Goal: Navigation & Orientation: Go to known website

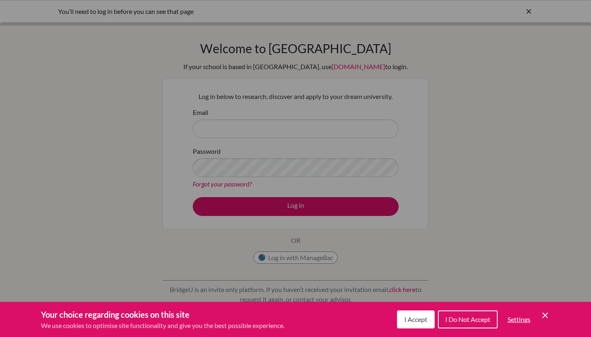
click at [418, 317] on span "I Accept" at bounding box center [415, 320] width 23 height 8
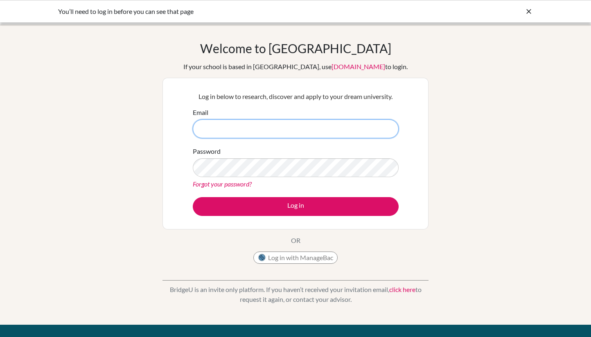
click at [262, 124] on input "Email" at bounding box center [296, 128] width 206 height 19
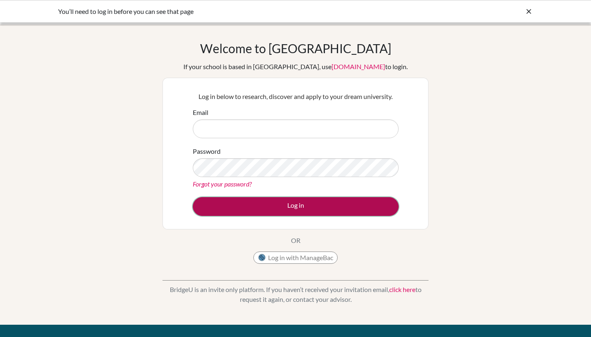
click at [311, 205] on button "Log in" at bounding box center [296, 206] width 206 height 19
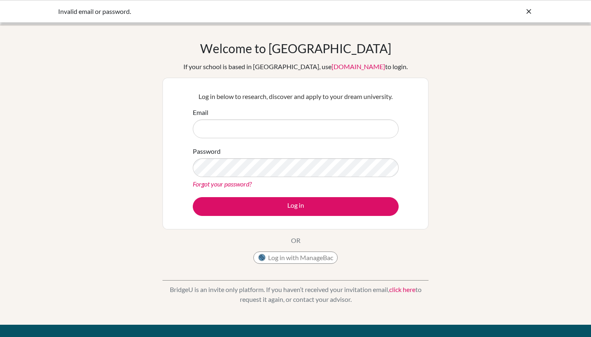
click at [528, 13] on icon at bounding box center [529, 11] width 8 height 8
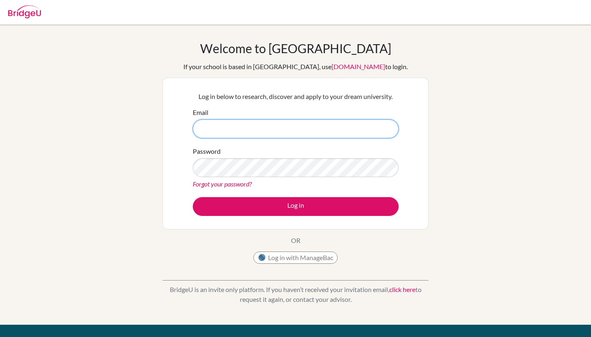
click at [314, 129] on input "Email" at bounding box center [296, 128] width 206 height 19
click at [252, 129] on input "Email" at bounding box center [296, 128] width 206 height 19
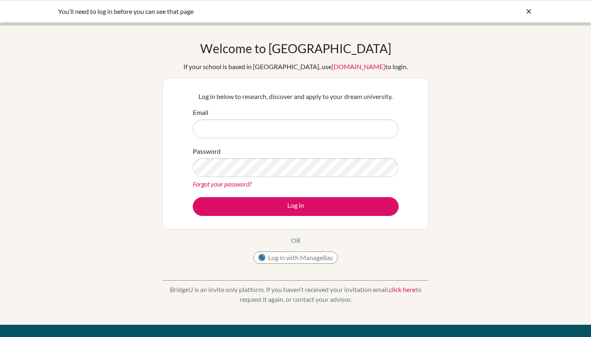
drag, startPoint x: 363, startPoint y: 257, endPoint x: 410, endPoint y: 336, distance: 91.4
click at [363, 257] on div "Welcome to [GEOGRAPHIC_DATA] If your school is based in [GEOGRAPHIC_DATA], use …" at bounding box center [295, 154] width 266 height 227
click at [260, 122] on input "Email" at bounding box center [296, 128] width 206 height 19
click at [254, 130] on input "Email" at bounding box center [296, 128] width 206 height 19
type input "s"
